Goal: Task Accomplishment & Management: Use online tool/utility

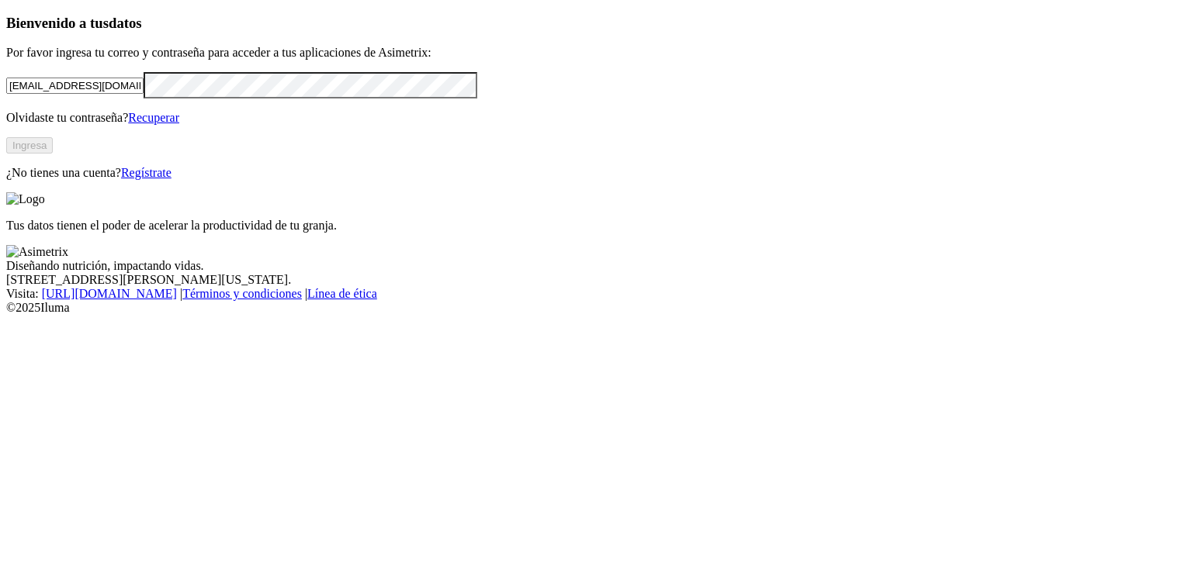
type input "[EMAIL_ADDRESS][DOMAIN_NAME]"
click at [53, 154] on button "Ingresa" at bounding box center [29, 145] width 47 height 16
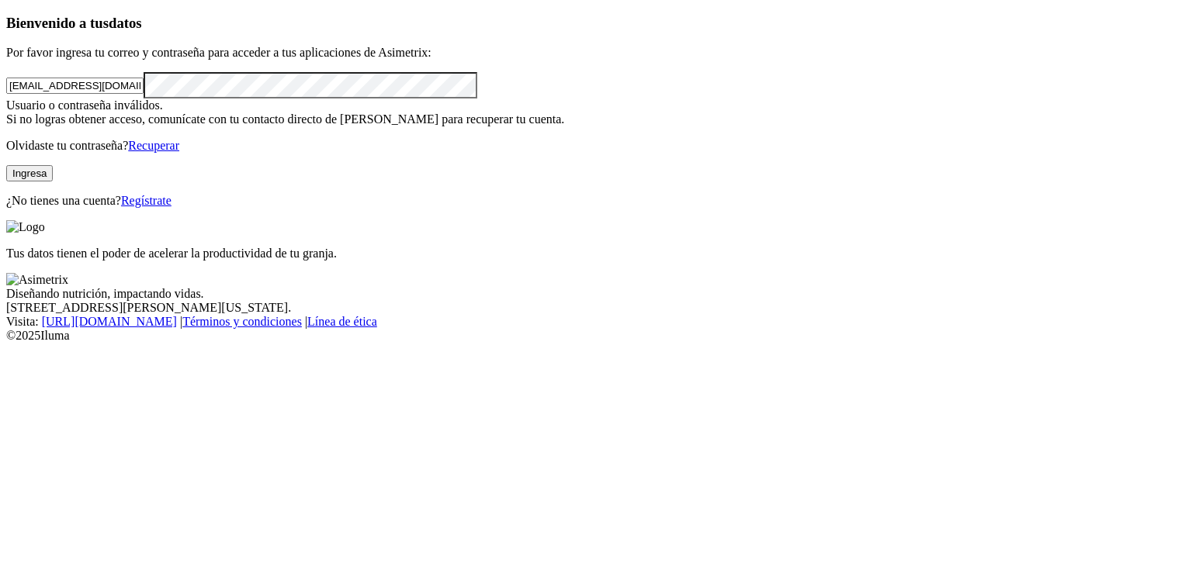
click at [53, 182] on button "Ingresa" at bounding box center [29, 173] width 47 height 16
